Goal: Obtain resource: Download file/media

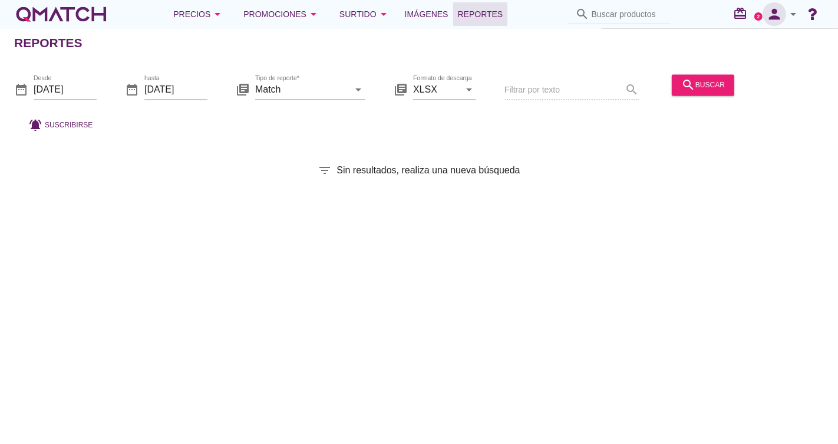
click at [780, 22] on button "person" at bounding box center [774, 14] width 24 height 24
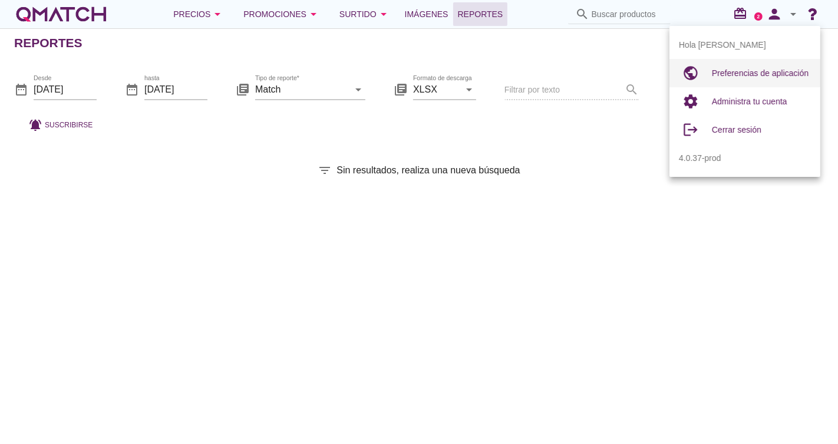
click at [772, 78] on div "Preferencias de aplicación" at bounding box center [761, 73] width 99 height 14
radio input "true"
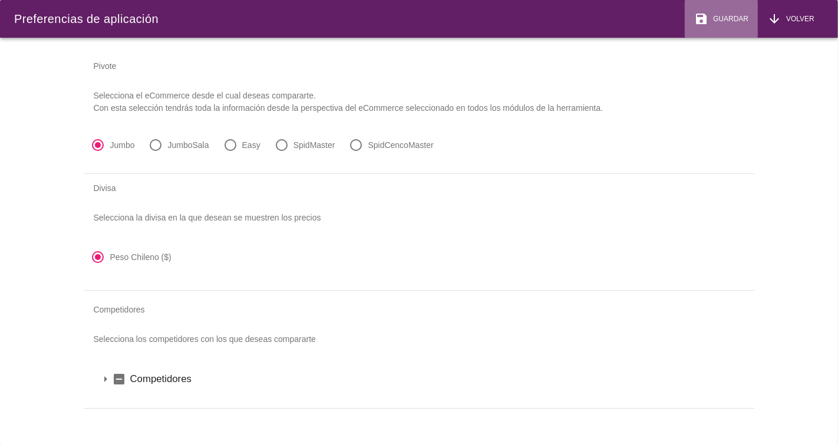
click at [731, 24] on span "Guardar" at bounding box center [728, 19] width 40 height 11
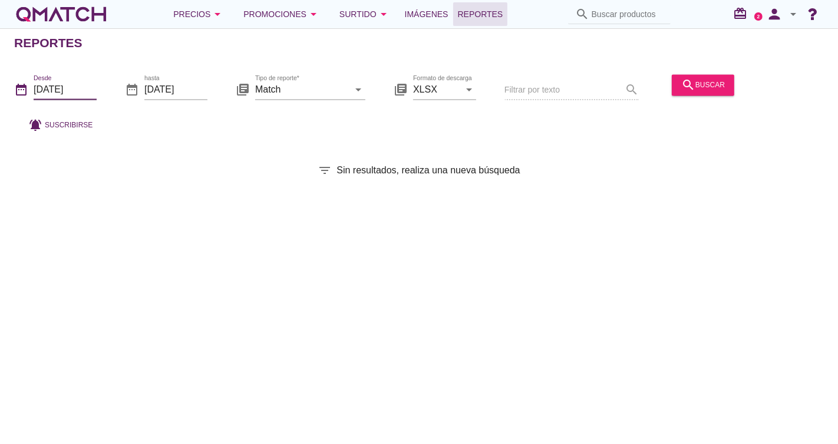
click at [74, 90] on input "[DATE]" at bounding box center [65, 89] width 63 height 19
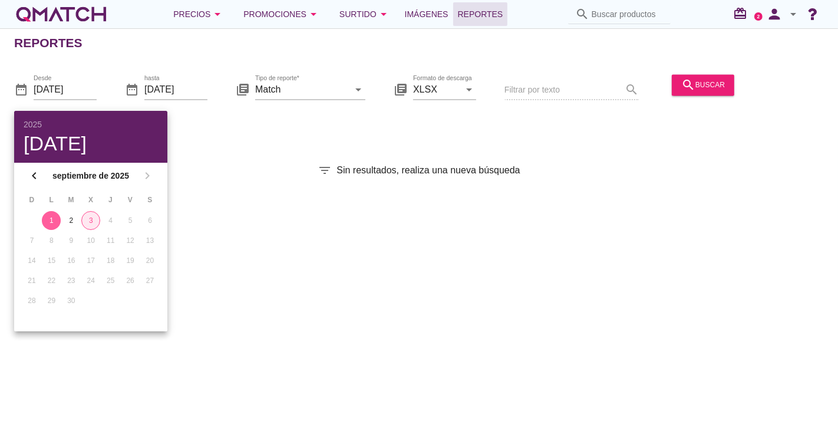
click at [95, 219] on div "3" at bounding box center [91, 220] width 18 height 11
type input "[DATE]"
click at [95, 219] on div "3" at bounding box center [90, 220] width 19 height 11
click at [93, 219] on div "3" at bounding box center [90, 220] width 19 height 11
drag, startPoint x: 305, startPoint y: 187, endPoint x: 359, endPoint y: 170, distance: 56.8
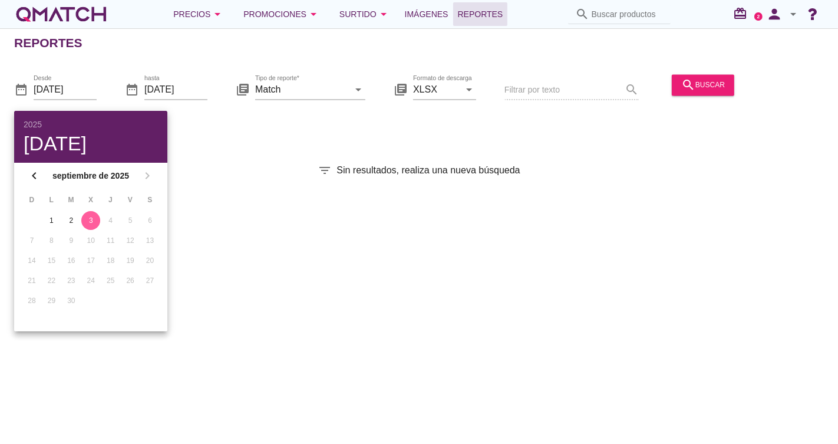
click at [305, 187] on div "Reportes date_range Desde [DATE] date_range hasta [DATE] library_books Tipo de …" at bounding box center [419, 235] width 838 height 415
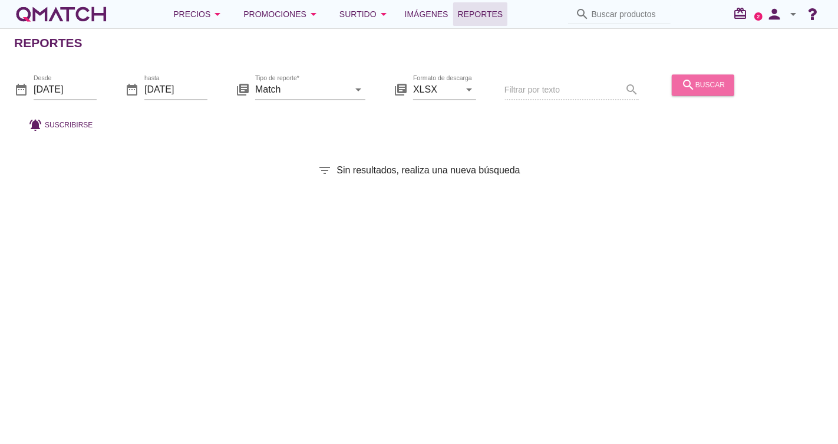
click at [712, 84] on div "search buscar" at bounding box center [703, 85] width 44 height 14
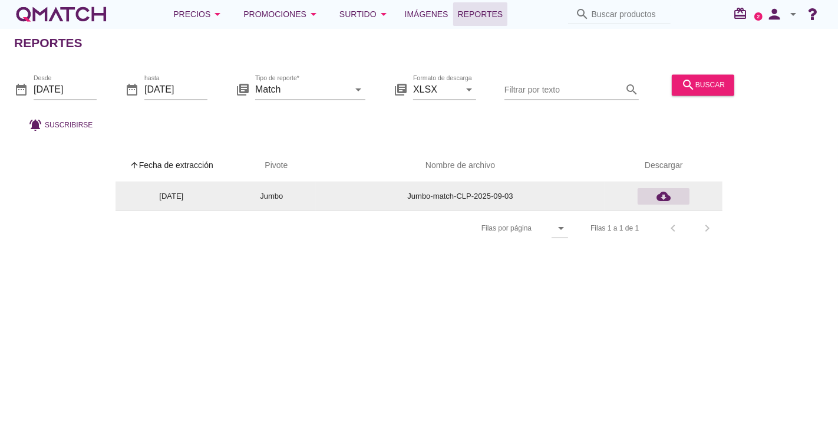
click at [678, 198] on div "cloud_download" at bounding box center [663, 196] width 42 height 14
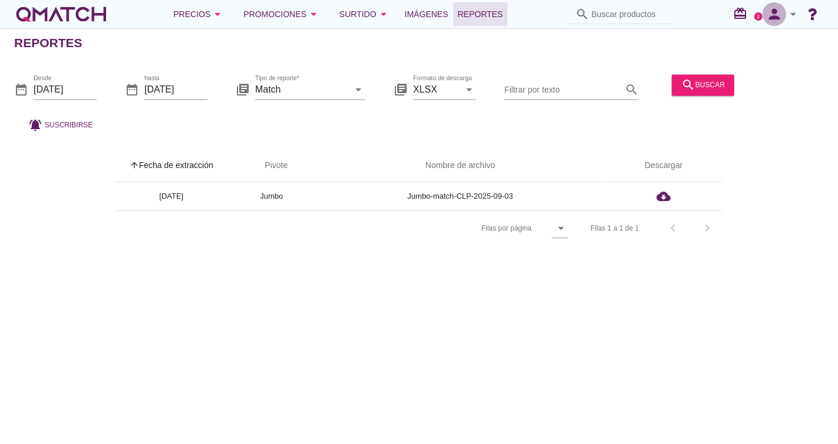
click at [779, 12] on icon "person" at bounding box center [774, 14] width 24 height 16
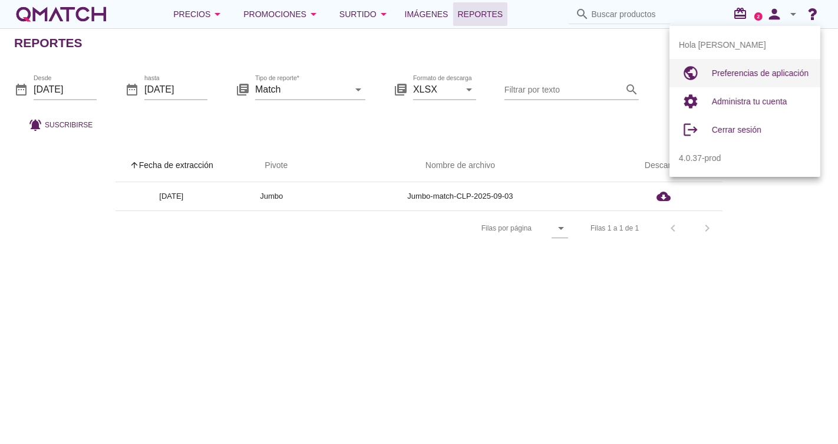
click at [735, 72] on span "Preferencias de aplicación" at bounding box center [760, 72] width 97 height 9
radio input "true"
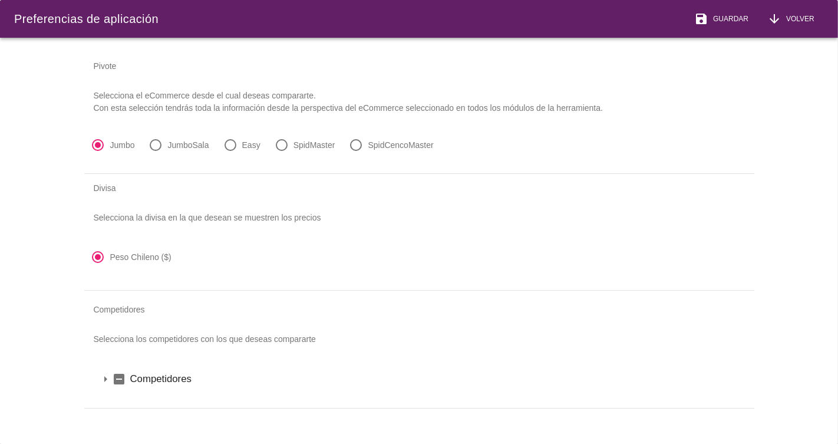
click at [154, 146] on div at bounding box center [156, 145] width 20 height 20
radio input "false"
radio input "true"
click at [734, 22] on span "Guardar" at bounding box center [728, 19] width 40 height 11
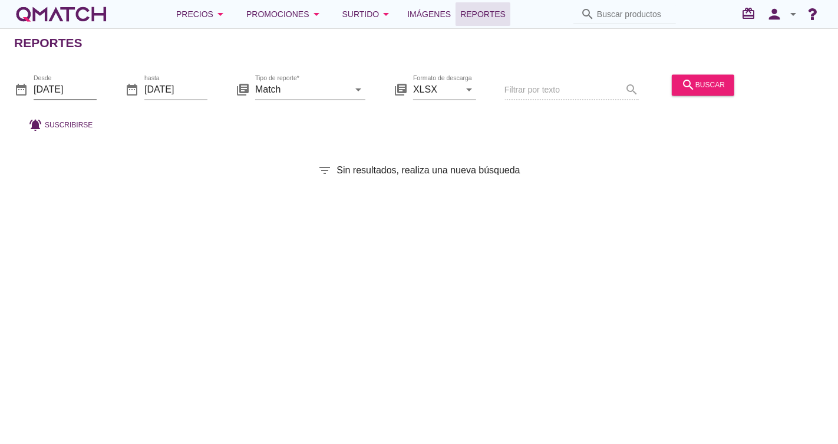
click at [47, 81] on input "[DATE]" at bounding box center [65, 89] width 63 height 19
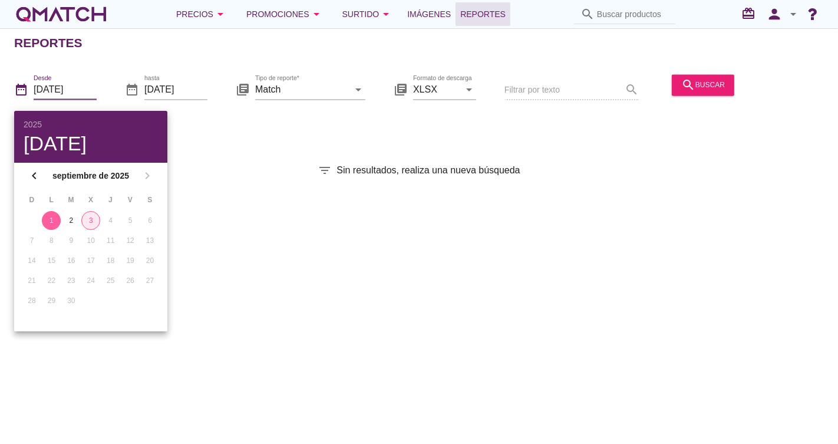
click at [87, 217] on div "3" at bounding box center [91, 220] width 18 height 11
type input "[DATE]"
click at [94, 218] on div "3" at bounding box center [90, 220] width 19 height 11
drag, startPoint x: 584, startPoint y: 130, endPoint x: 837, endPoint y: 88, distance: 256.2
click at [650, 114] on div "date_range Desde 2025-09-03 date_range hasta 2025-09-03 library_books Tipo de r…" at bounding box center [419, 100] width 838 height 78
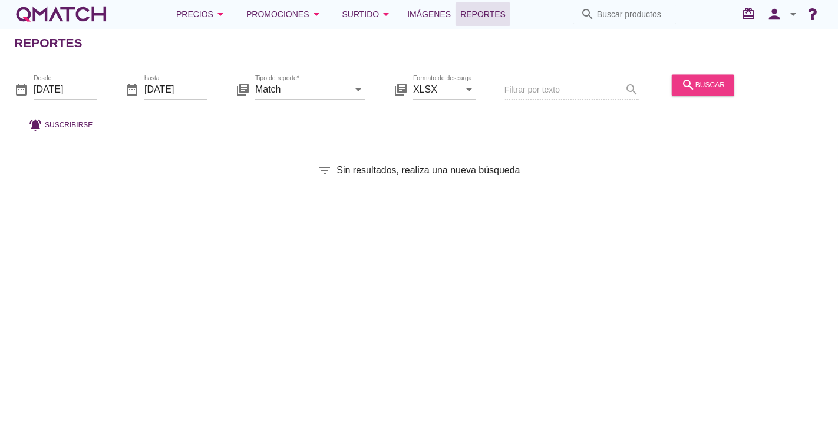
click at [722, 82] on div "search buscar" at bounding box center [703, 85] width 44 height 14
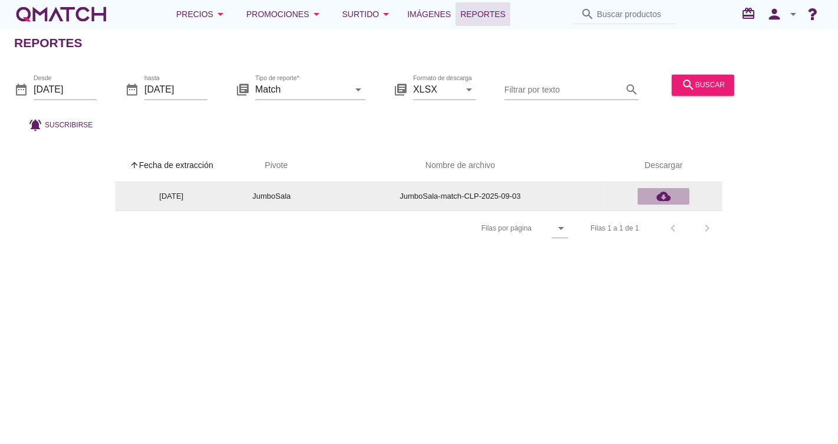
click at [653, 193] on div "cloud_download" at bounding box center [663, 196] width 42 height 14
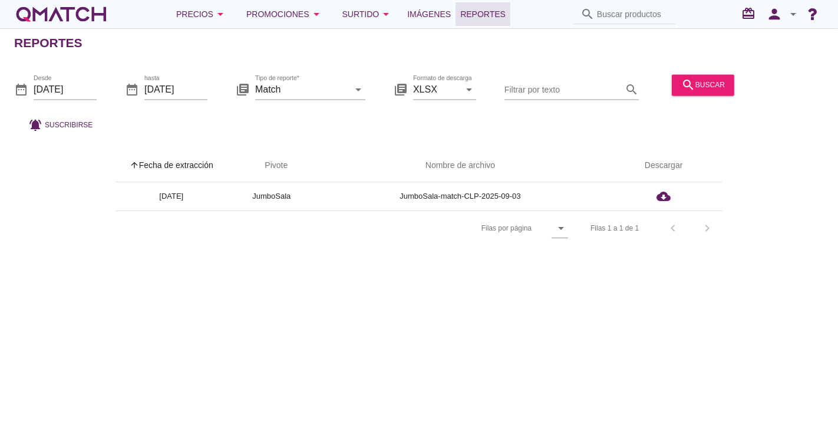
click at [772, 160] on div "arrow_upward Fecha de extracción arrow_upward Pivote Nombre de archivo Descarga…" at bounding box center [418, 197] width 809 height 97
click at [785, 18] on icon "person" at bounding box center [774, 14] width 24 height 16
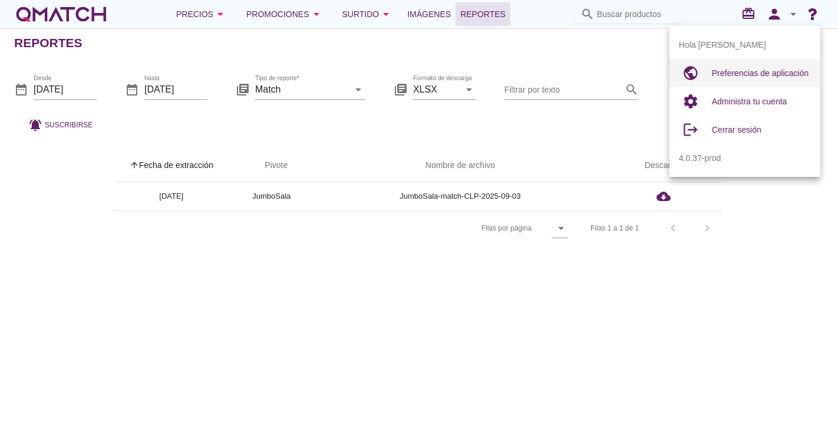
click at [759, 70] on span "Preferencias de aplicación" at bounding box center [760, 72] width 97 height 9
radio input "true"
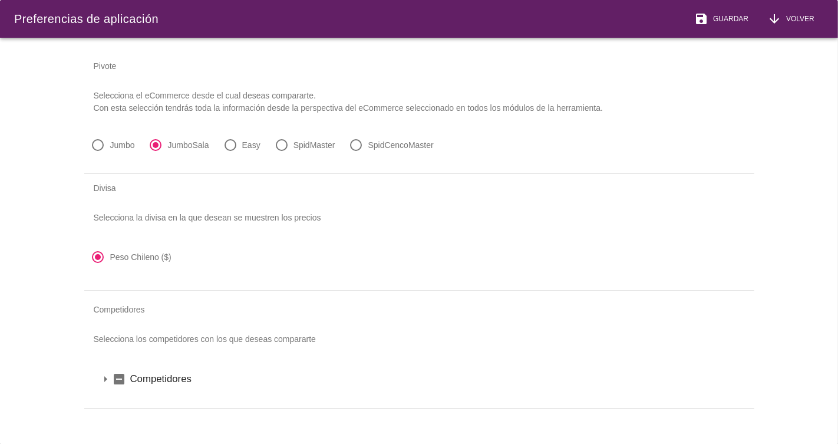
click at [368, 144] on label "SpidCencoMaster" at bounding box center [400, 145] width 65 height 12
radio input "false"
radio input "true"
click at [742, 16] on span "Guardar" at bounding box center [728, 19] width 40 height 11
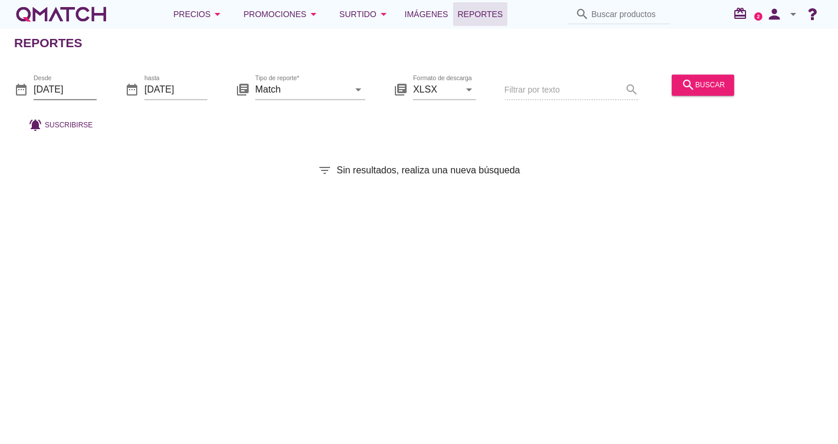
click at [78, 86] on input "[DATE]" at bounding box center [65, 89] width 63 height 19
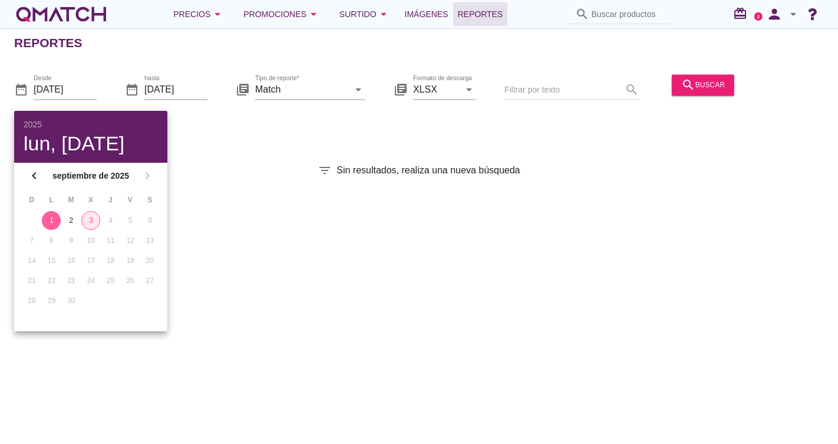
click at [94, 219] on div "3" at bounding box center [91, 220] width 18 height 11
type input "[DATE]"
click at [91, 220] on div "3" at bounding box center [90, 220] width 19 height 11
click at [271, 164] on div "filter_list Sin resultados, realiza una nueva búsqueda" at bounding box center [419, 170] width 838 height 14
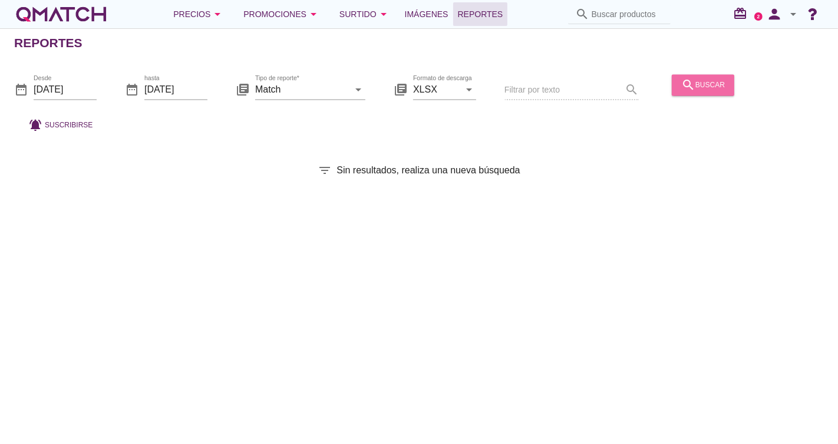
click at [721, 88] on div "search buscar" at bounding box center [703, 85] width 44 height 14
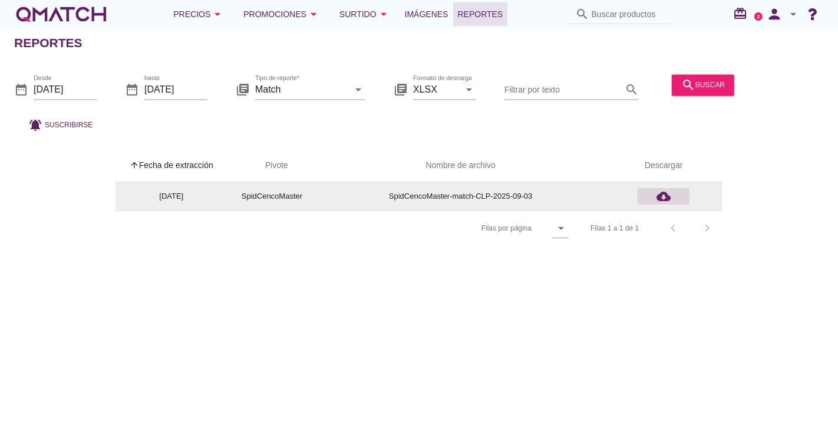
click at [666, 194] on icon "cloud_download" at bounding box center [663, 196] width 14 height 14
